Goal: Find specific page/section

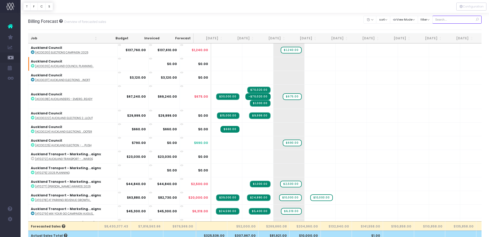
click at [451, 21] on input "text" at bounding box center [457, 20] width 49 height 8
type input "lor"
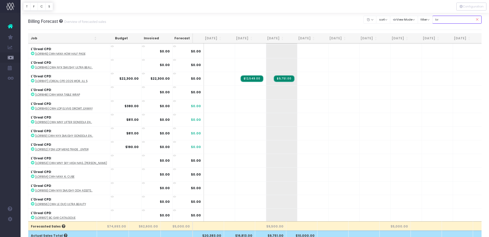
scroll to position [1221, 0]
drag, startPoint x: 275, startPoint y: 78, endPoint x: 291, endPoint y: 80, distance: 16.4
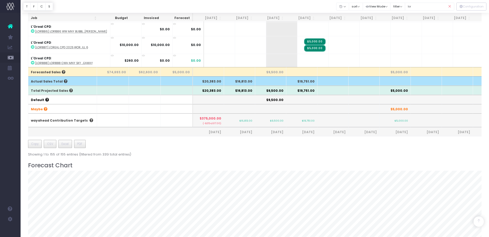
scroll to position [1651, 0]
drag, startPoint x: 308, startPoint y: 39, endPoint x: 324, endPoint y: 40, distance: 15.7
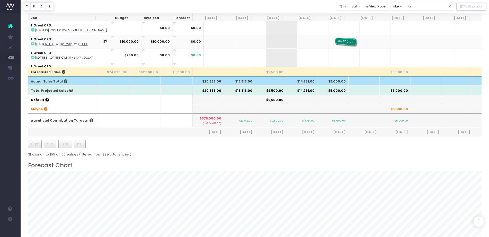
drag, startPoint x: 307, startPoint y: 42, endPoint x: 334, endPoint y: 42, distance: 26.2
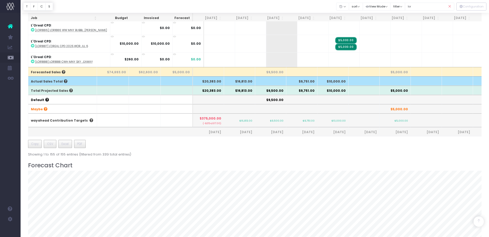
click at [451, 8] on icon at bounding box center [449, 6] width 9 height 11
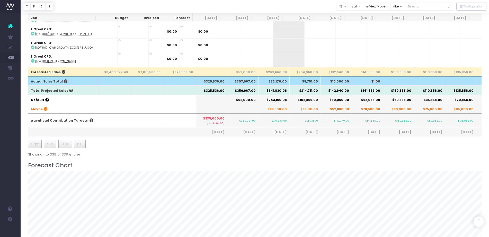
click at [114, 142] on div "Job Budget Invoiced Forecast [DATE] Aug [DATE] Oct [DATE] Dec [DATE] Feb [DATE]…" at bounding box center [255, 18] width 454 height 278
